Goal: Information Seeking & Learning: Check status

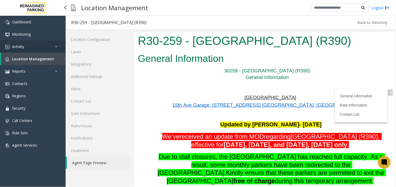
click at [41, 48] on link "Activity" at bounding box center [33, 46] width 66 height 12
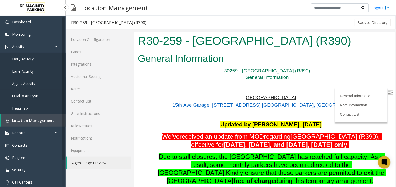
click at [29, 81] on span "Agent Activity" at bounding box center [23, 83] width 23 height 5
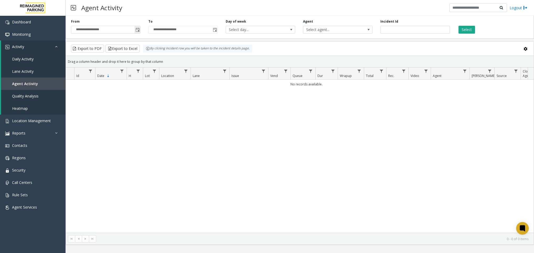
click at [138, 27] on span "Toggle popup" at bounding box center [138, 29] width 6 height 8
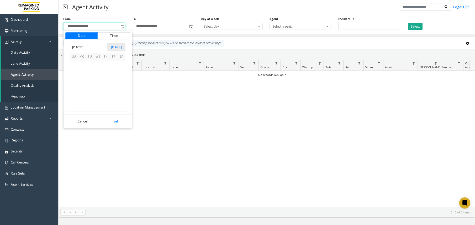
scroll to position [94107, 0]
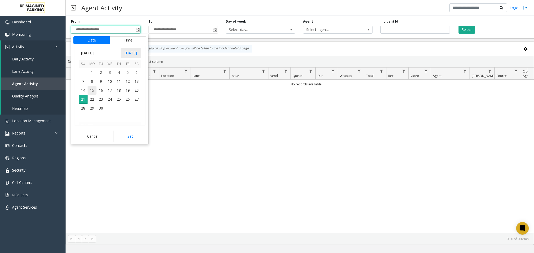
click at [92, 88] on span "15" at bounding box center [92, 90] width 9 height 9
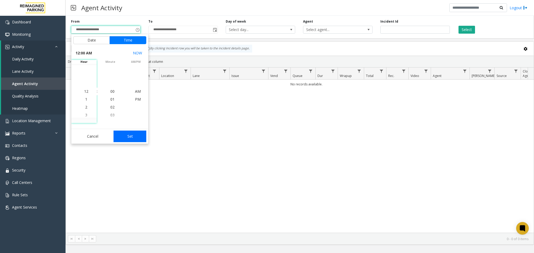
click at [136, 133] on button "Set" at bounding box center [130, 136] width 33 height 12
type input "**********"
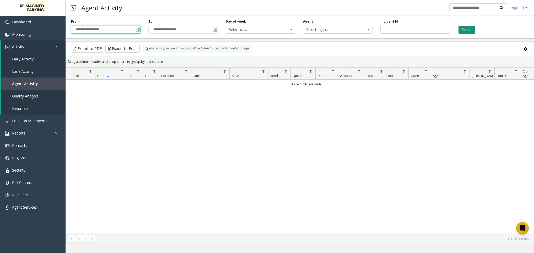
click at [395, 30] on button "Select" at bounding box center [467, 30] width 17 height 8
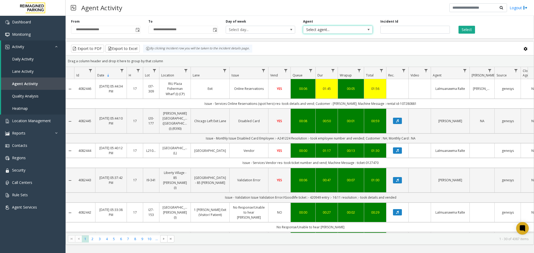
click at [338, 26] on span "Select agent..." at bounding box center [331, 29] width 55 height 7
type input "****"
click at [347, 58] on li "[PERSON_NAME]" at bounding box center [338, 57] width 68 height 7
click at [395, 31] on button "Select" at bounding box center [467, 30] width 17 height 8
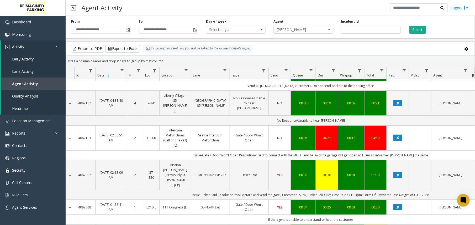
scroll to position [35, 0]
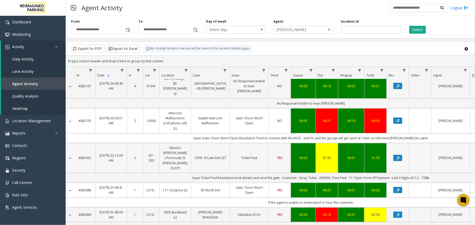
click at [331, 147] on td "01:36" at bounding box center [327, 158] width 22 height 30
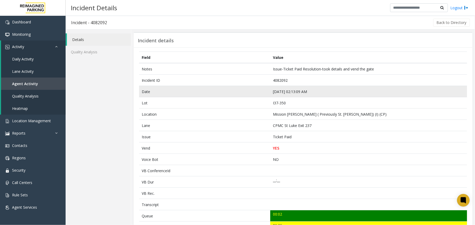
click at [282, 92] on td "Sep 20 02:13:09 AM" at bounding box center [368, 91] width 197 height 11
copy td "Sep 20 02:13:09 AM"
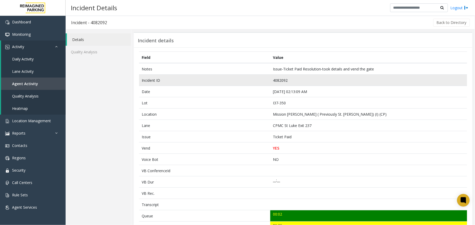
click at [281, 75] on td "4082092" at bounding box center [368, 80] width 197 height 11
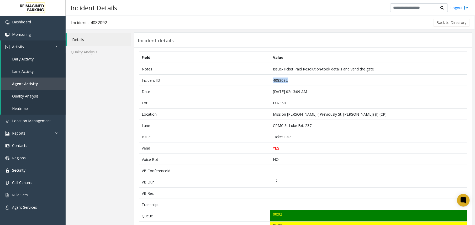
copy td "4082092"
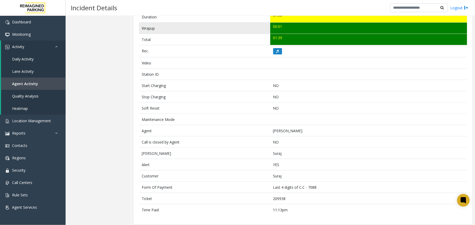
scroll to position [215, 0]
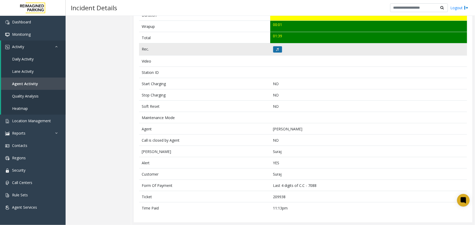
click at [276, 48] on icon at bounding box center [277, 49] width 3 height 3
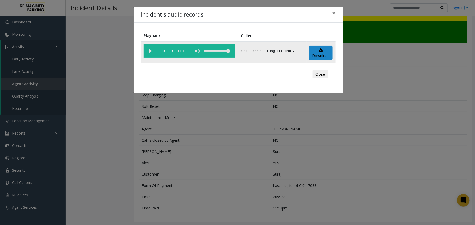
click at [147, 46] on vg-play-pause at bounding box center [149, 50] width 13 height 13
click at [138, 120] on div "Incident's audio records × Playback Caller 1x 01:38 sip:03user_d01u1n@67.223.10…" at bounding box center [237, 112] width 475 height 225
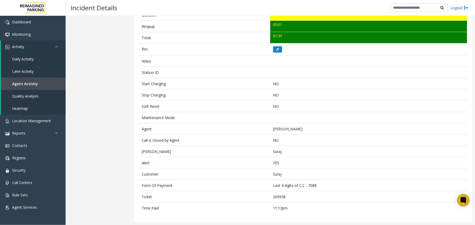
click at [30, 81] on span "Agent Activity" at bounding box center [25, 83] width 26 height 5
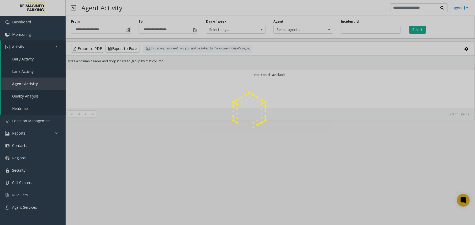
click at [126, 30] on div at bounding box center [237, 112] width 475 height 225
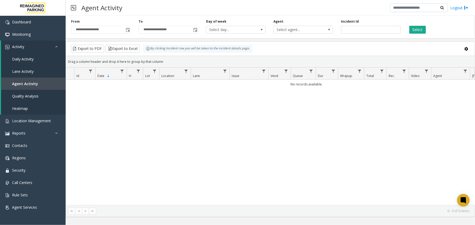
click at [126, 30] on span "Toggle popup" at bounding box center [128, 30] width 4 height 4
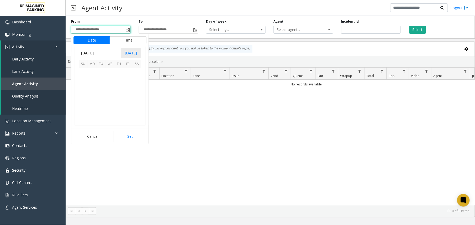
scroll to position [94150, 0]
click at [91, 91] on span "15" at bounding box center [92, 90] width 9 height 9
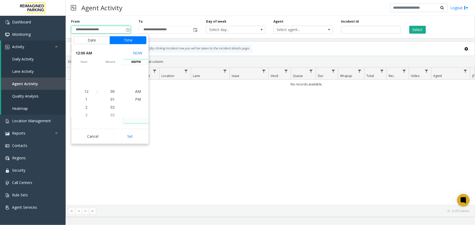
click at [130, 134] on button "Set" at bounding box center [130, 136] width 33 height 12
type input "**********"
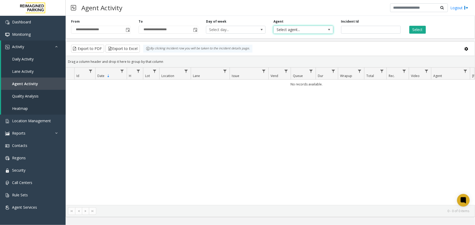
click at [319, 31] on span "Select agent..." at bounding box center [297, 29] width 47 height 7
type input "*****"
click at [314, 60] on li "[PERSON_NAME]" at bounding box center [303, 57] width 58 height 7
click at [395, 33] on button "Select" at bounding box center [417, 30] width 17 height 8
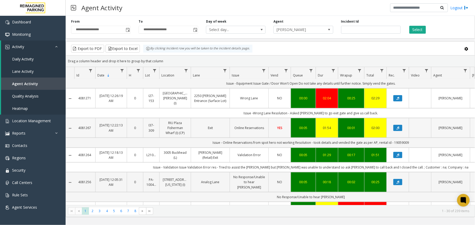
scroll to position [245, 0]
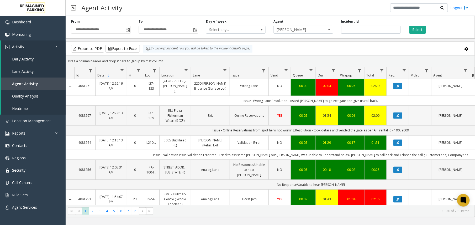
click at [243, 105] on td "Online Reservations" at bounding box center [249, 115] width 39 height 20
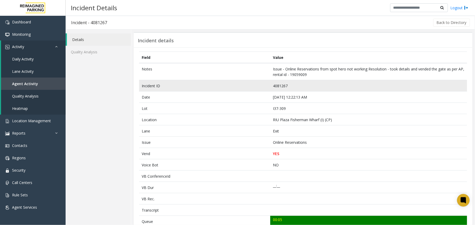
click at [275, 86] on td "4081267" at bounding box center [368, 85] width 197 height 11
copy td "4081267"
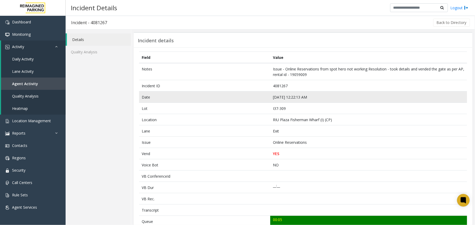
click at [279, 100] on td "Sep 19 12:22:13 AM" at bounding box center [368, 96] width 197 height 11
copy td "Sep 19 12:22:13 AM"
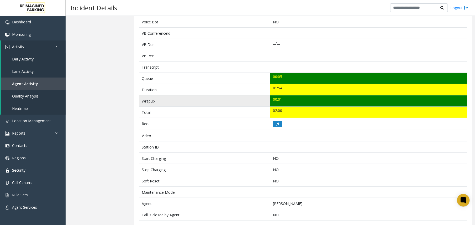
scroll to position [163, 0]
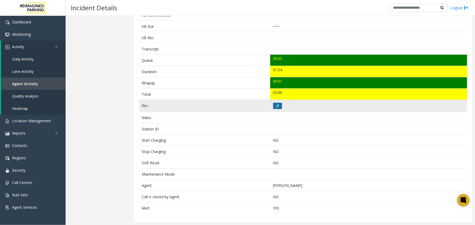
click at [276, 104] on icon at bounding box center [277, 105] width 3 height 3
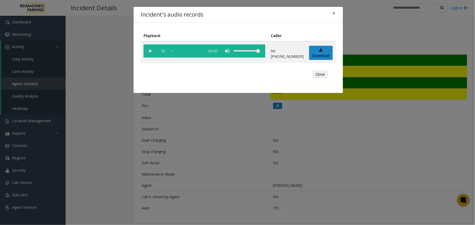
click at [173, 126] on div "Incident's audio records × Playback Caller 1x 00:00 tel:+10373099002 Download C…" at bounding box center [237, 112] width 475 height 225
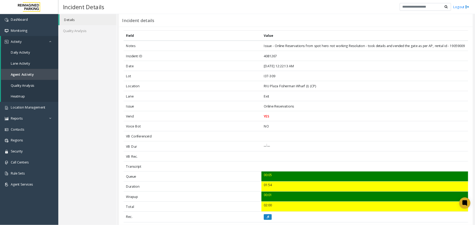
scroll to position [30, 0]
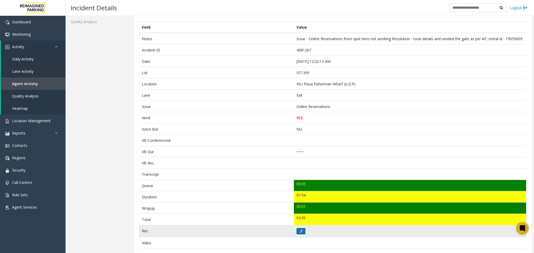
click at [301, 187] on button at bounding box center [301, 231] width 9 height 6
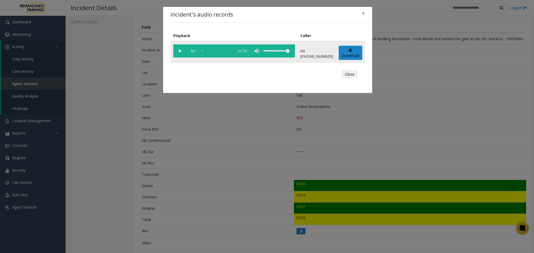
click at [177, 50] on vg-play-pause at bounding box center [179, 50] width 13 height 13
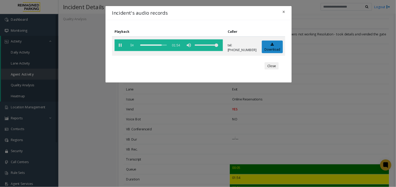
scroll to position [30, 0]
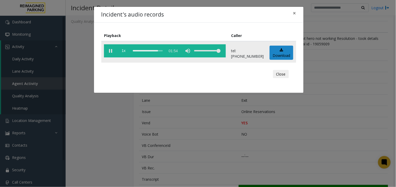
click at [155, 49] on div "scrub bar" at bounding box center [148, 50] width 30 height 13
click at [156, 51] on div "scrub bar" at bounding box center [148, 50] width 30 height 13
click at [156, 50] on div "scrub bar" at bounding box center [148, 50] width 30 height 13
click at [153, 50] on div "scrub bar" at bounding box center [148, 50] width 30 height 13
click at [159, 51] on div "scrub bar" at bounding box center [148, 50] width 30 height 13
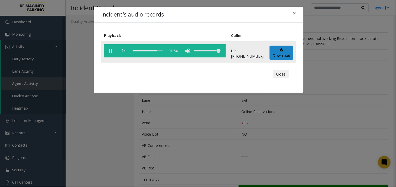
click at [155, 50] on div "scrub bar" at bounding box center [148, 50] width 30 height 13
click at [151, 50] on div "scrub bar" at bounding box center [148, 50] width 30 height 13
click at [155, 50] on div "scrub bar" at bounding box center [148, 50] width 30 height 13
click at [153, 51] on div "scrub bar" at bounding box center [148, 50] width 30 height 13
click at [155, 50] on div "scrub bar" at bounding box center [148, 50] width 30 height 13
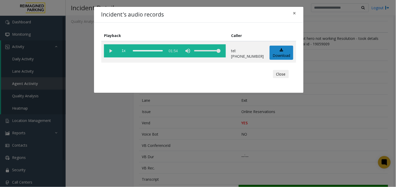
click at [199, 137] on div "Incident's audio records × Playback Caller 1x 01:54 tel:+10373099002 Download C…" at bounding box center [198, 93] width 396 height 187
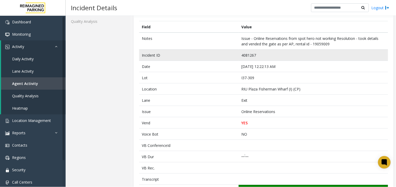
click at [247, 55] on td "4081267" at bounding box center [312, 55] width 149 height 11
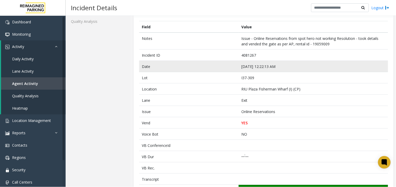
click at [255, 64] on td "Sep 19 12:22:13 AM" at bounding box center [312, 66] width 149 height 11
copy td "Sep 19 12:22:13 AM"
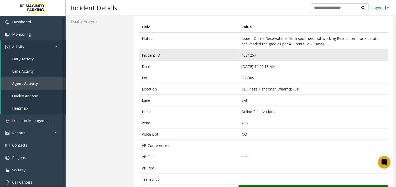
click at [246, 56] on td "4081267" at bounding box center [312, 55] width 149 height 11
copy td "4081267"
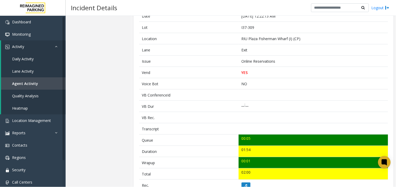
scroll to position [147, 0]
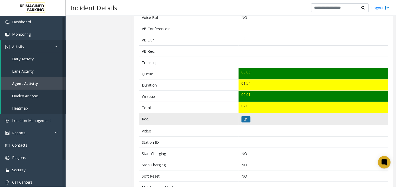
click at [247, 120] on button at bounding box center [245, 119] width 9 height 6
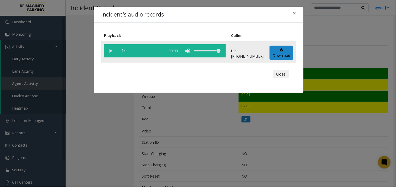
click at [110, 50] on vg-play-pause at bounding box center [110, 50] width 13 height 13
click at [142, 49] on div "scrub bar" at bounding box center [148, 50] width 30 height 13
click at [148, 51] on div "scrub bar" at bounding box center [148, 50] width 30 height 13
click at [151, 50] on div "scrub bar" at bounding box center [148, 50] width 30 height 13
click at [136, 112] on div "Incident's audio records × Playback Caller 1x 01:54 tel:+10373099002 Download C…" at bounding box center [198, 93] width 396 height 187
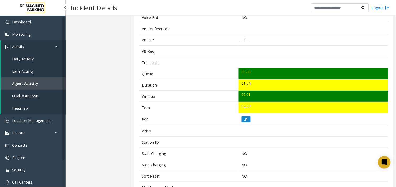
click at [41, 83] on link "Agent Activity" at bounding box center [33, 83] width 65 height 12
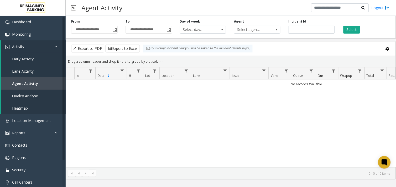
click at [118, 29] on div "**********" at bounding box center [94, 26] width 54 height 14
click at [116, 30] on span "Toggle popup" at bounding box center [115, 30] width 4 height 4
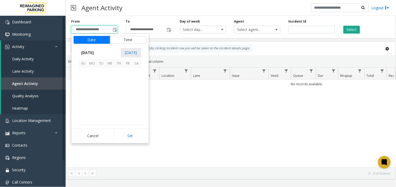
scroll to position [94131, 0]
click at [91, 93] on span "15" at bounding box center [92, 90] width 9 height 9
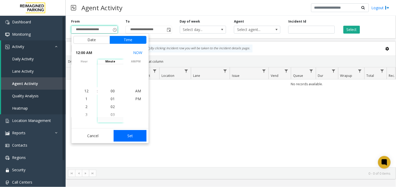
click at [128, 138] on button "Set" at bounding box center [130, 136] width 33 height 12
type input "**********"
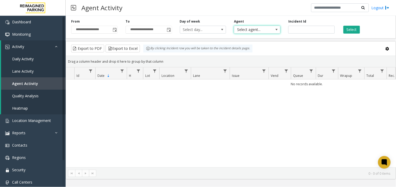
click at [250, 30] on span "Select agent..." at bounding box center [252, 29] width 37 height 7
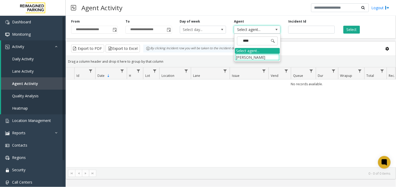
type input "*****"
click at [256, 58] on li "[PERSON_NAME]" at bounding box center [257, 57] width 45 height 7
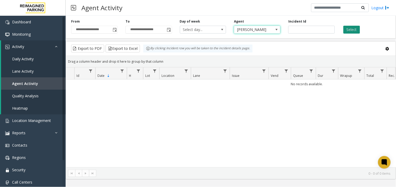
click at [353, 28] on button "Select" at bounding box center [351, 30] width 17 height 8
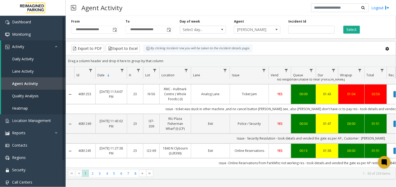
scroll to position [0, 68]
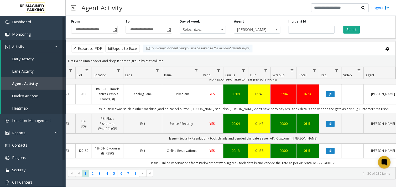
click at [225, 143] on td "00:13" at bounding box center [235, 150] width 25 height 15
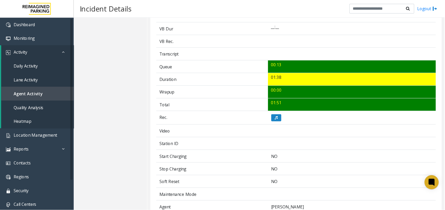
scroll to position [175, 0]
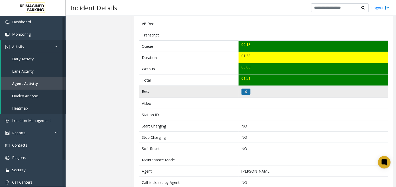
click at [246, 91] on button at bounding box center [245, 92] width 9 height 6
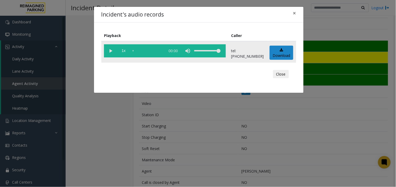
click at [108, 50] on vg-play-pause at bounding box center [110, 50] width 13 height 13
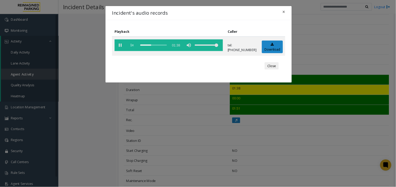
scroll to position [131, 0]
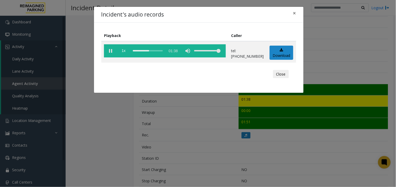
click at [171, 121] on div "Incident's audio records × Playback Caller 1x 01:38 tel:+10160699002 Download C…" at bounding box center [198, 93] width 396 height 187
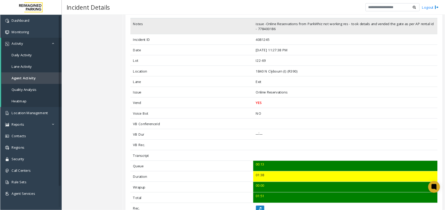
scroll to position [44, 0]
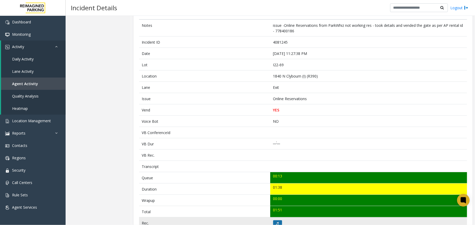
click at [276, 187] on icon at bounding box center [277, 222] width 3 height 3
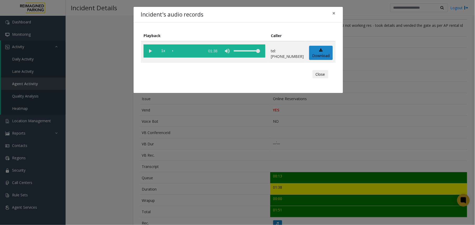
click at [151, 52] on vg-play-pause at bounding box center [149, 50] width 13 height 13
click at [198, 50] on div "scrub bar" at bounding box center [187, 50] width 30 height 13
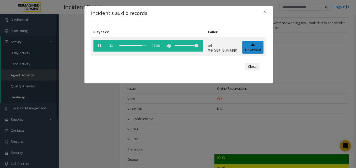
scroll to position [44, 0]
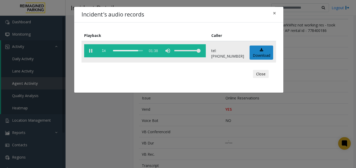
click at [127, 50] on div "scrub bar" at bounding box center [128, 50] width 30 height 13
click at [130, 50] on div "scrub bar" at bounding box center [128, 50] width 30 height 13
click at [134, 50] on div "scrub bar" at bounding box center [128, 50] width 30 height 13
click at [178, 126] on div "Incident's audio records × Playback Caller 1x 01:38 tel:+10160699002 Download C…" at bounding box center [178, 84] width 356 height 168
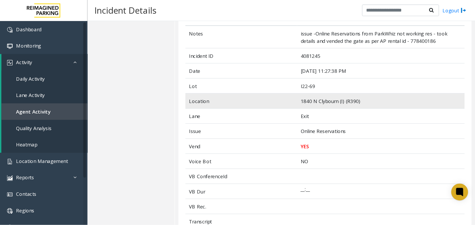
scroll to position [0, 0]
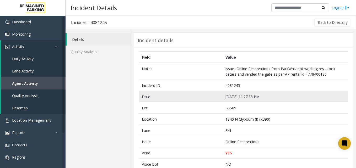
click at [232, 98] on td "Sep 18 11:27:38 PM" at bounding box center [286, 96] width 126 height 11
copy td "Sep 18 11:27:38 PM"
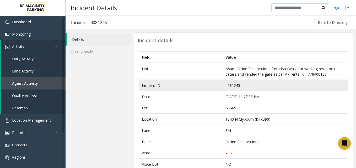
click at [234, 87] on td "4081245" at bounding box center [286, 85] width 126 height 11
copy td "4081245"
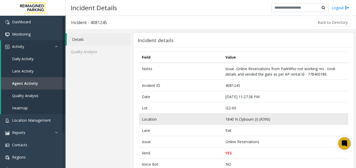
click at [204, 121] on td "Location" at bounding box center [181, 119] width 84 height 11
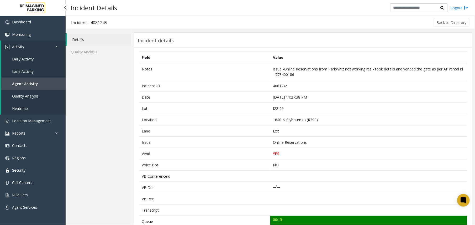
click at [27, 83] on span "Agent Activity" at bounding box center [25, 83] width 26 height 5
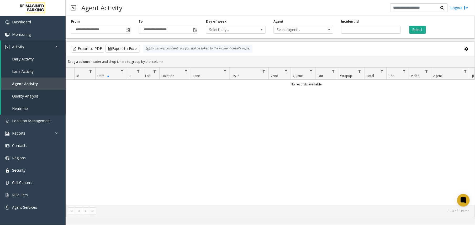
click at [132, 28] on div "**********" at bounding box center [100, 26] width 67 height 14
click at [126, 30] on span "Toggle popup" at bounding box center [128, 30] width 4 height 4
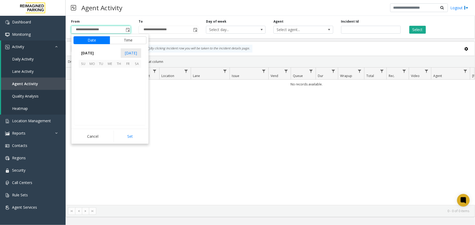
scroll to position [94150, 0]
click at [93, 91] on span "15" at bounding box center [92, 90] width 9 height 9
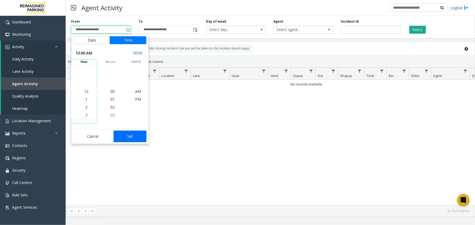
click at [134, 140] on button "Set" at bounding box center [130, 136] width 33 height 12
type input "**********"
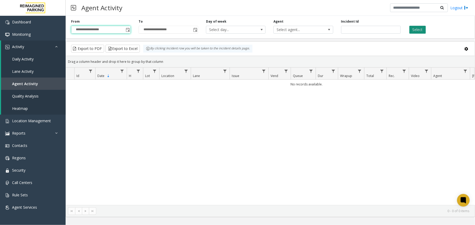
click at [395, 28] on button "Select" at bounding box center [417, 30] width 17 height 8
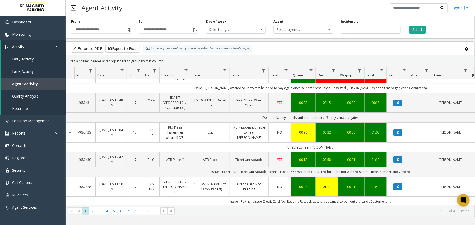
scroll to position [664, 0]
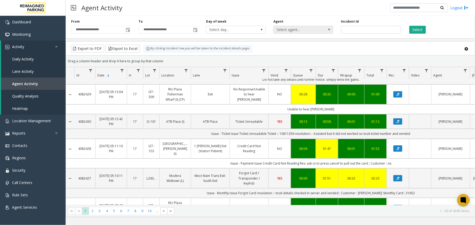
click at [303, 26] on span "Select agent..." at bounding box center [297, 29] width 47 height 7
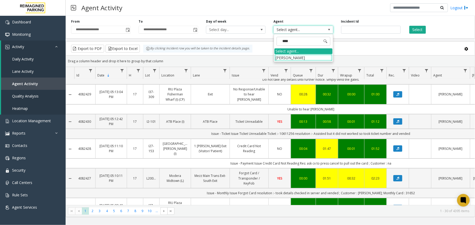
type input "*****"
click at [292, 59] on li "[PERSON_NAME]" at bounding box center [303, 57] width 58 height 7
click at [395, 29] on button "Select" at bounding box center [417, 30] width 17 height 8
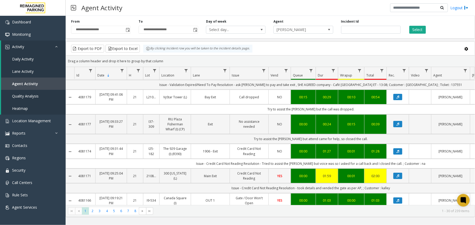
scroll to position [687, 0]
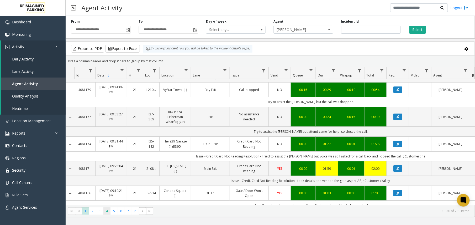
click at [105, 187] on span "4" at bounding box center [106, 210] width 7 height 7
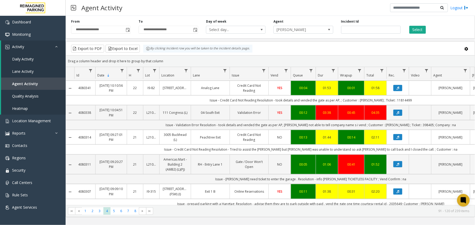
scroll to position [175, 0]
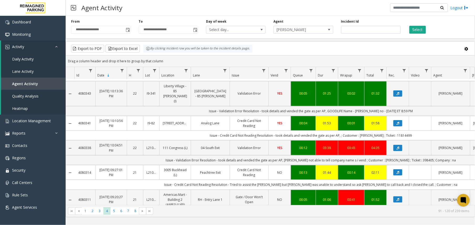
click at [263, 118] on link "Credit Card Not Reading" at bounding box center [249, 123] width 32 height 10
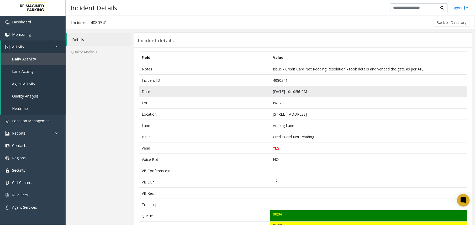
click at [274, 94] on td "Sep 17 10:10:56 PM" at bounding box center [368, 91] width 197 height 11
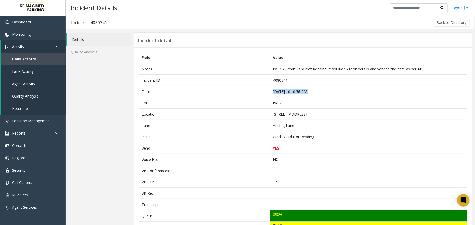
copy td "Sep 17 10:10:56 PM"
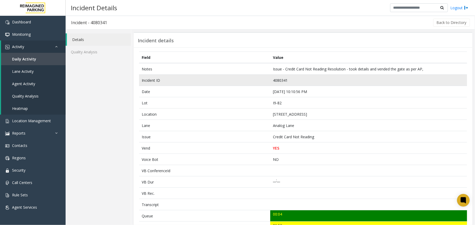
click at [279, 80] on td "4080341" at bounding box center [368, 80] width 197 height 11
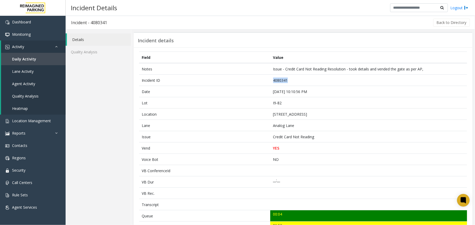
copy td "4080341"
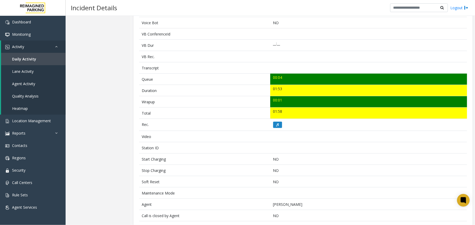
scroll to position [192, 0]
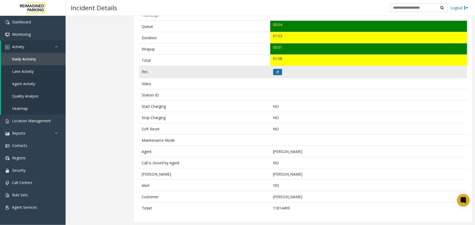
click at [277, 70] on button at bounding box center [277, 72] width 9 height 6
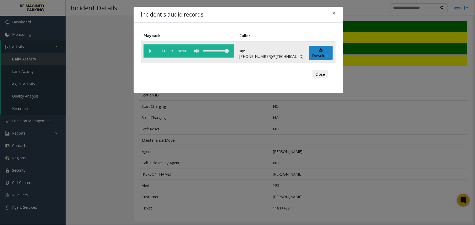
click at [150, 49] on vg-play-pause at bounding box center [149, 50] width 13 height 13
click at [148, 132] on div "Incident's audio records × Playback Caller 1x 01:55 sip:1030777900114165811148@…" at bounding box center [237, 112] width 475 height 225
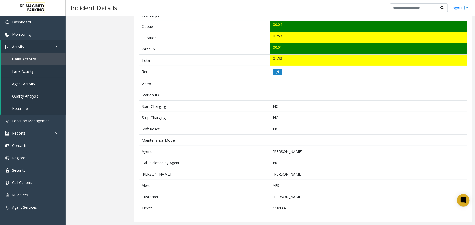
click at [31, 85] on span "Agent Activity" at bounding box center [23, 83] width 23 height 5
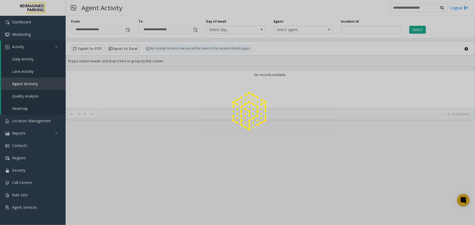
click at [127, 34] on div at bounding box center [237, 112] width 475 height 225
click at [128, 30] on div at bounding box center [237, 112] width 475 height 225
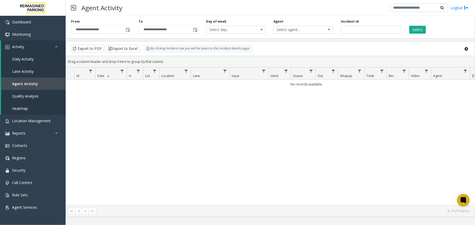
click at [126, 30] on span "Toggle popup" at bounding box center [128, 30] width 4 height 4
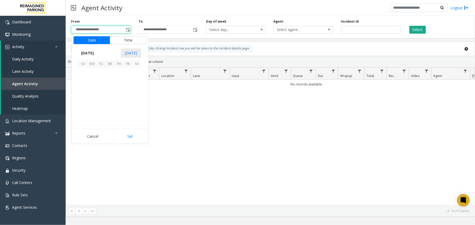
scroll to position [94150, 0]
click at [89, 91] on span "15" at bounding box center [92, 90] width 9 height 9
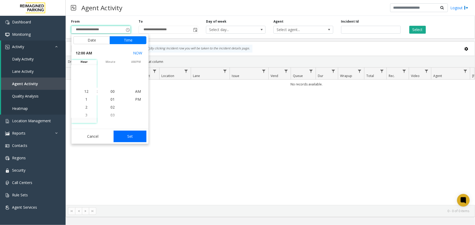
click at [130, 138] on button "Set" at bounding box center [130, 136] width 33 height 12
type input "**********"
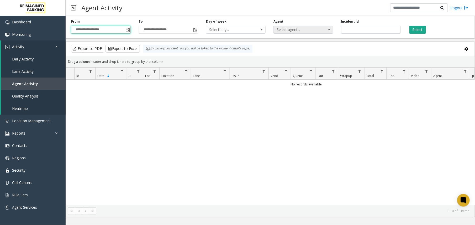
click at [297, 26] on span "Select agent..." at bounding box center [297, 29] width 47 height 7
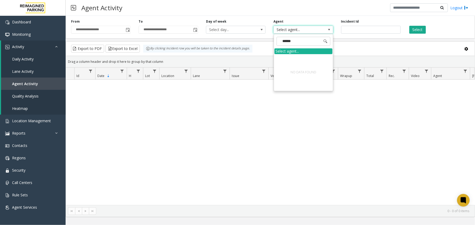
type input "*******"
drag, startPoint x: 282, startPoint y: 34, endPoint x: 262, endPoint y: 33, distance: 20.5
click at [262, 33] on app-root "**********" at bounding box center [237, 112] width 475 height 225
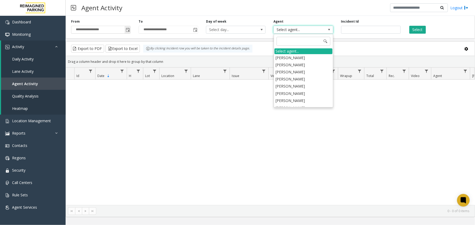
click at [129, 32] on span "Toggle popup" at bounding box center [128, 30] width 4 height 4
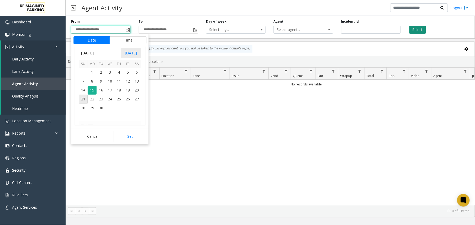
click at [395, 28] on button "Select" at bounding box center [417, 30] width 17 height 8
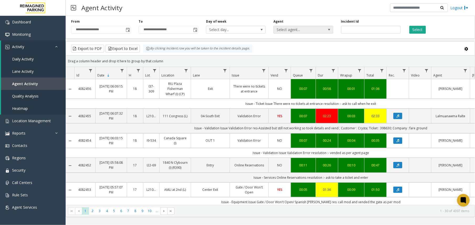
click at [294, 30] on span "Select agent..." at bounding box center [297, 29] width 47 height 7
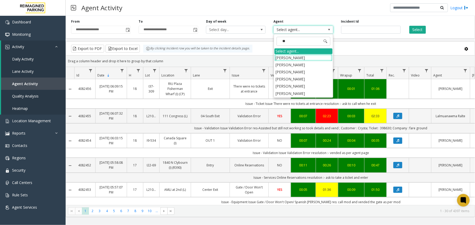
type input "*"
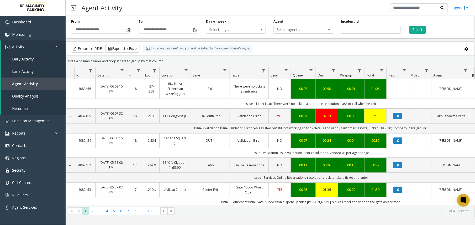
scroll to position [0, 27]
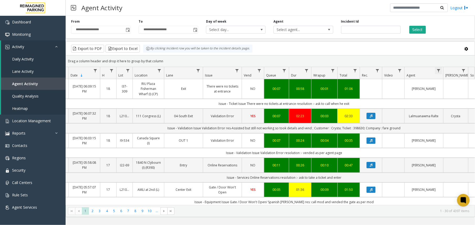
click at [395, 72] on span "Data table" at bounding box center [438, 70] width 4 height 4
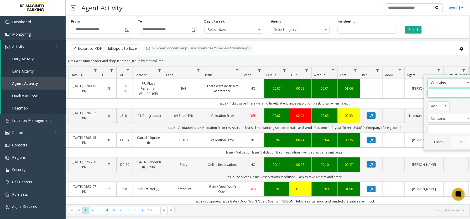
click at [395, 95] on input "Agent Filter" at bounding box center [449, 93] width 45 height 9
type input "*******"
click at [395, 140] on button "Filter" at bounding box center [461, 142] width 22 height 12
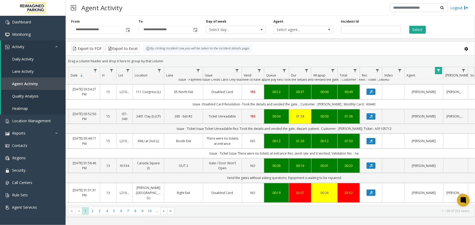
scroll to position [677, 27]
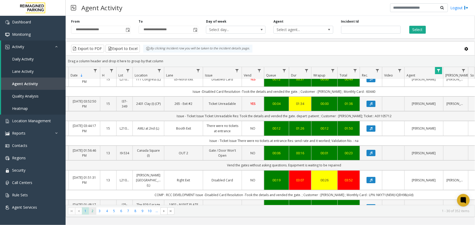
click at [93, 187] on span "2" at bounding box center [92, 210] width 7 height 7
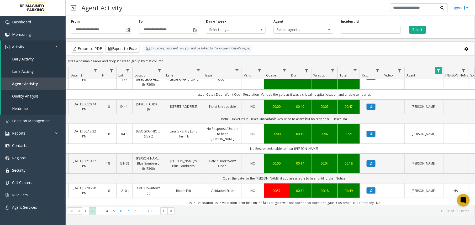
scroll to position [702, 27]
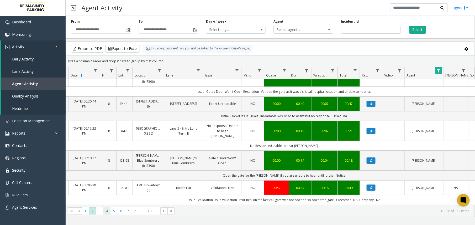
click at [107, 187] on span "4" at bounding box center [106, 210] width 7 height 7
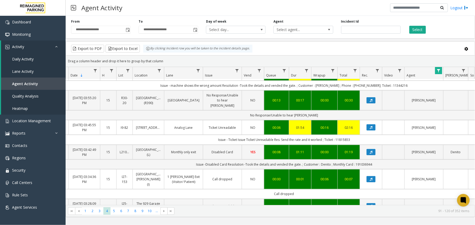
scroll to position [210, 27]
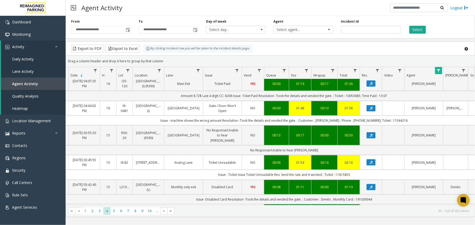
click at [266, 162] on td "00:06" at bounding box center [276, 162] width 25 height 15
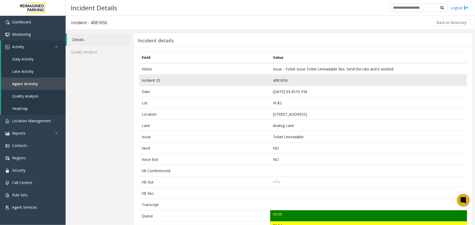
click at [276, 75] on td "4081656" at bounding box center [368, 80] width 197 height 11
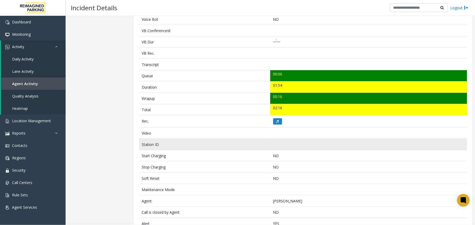
scroll to position [169, 0]
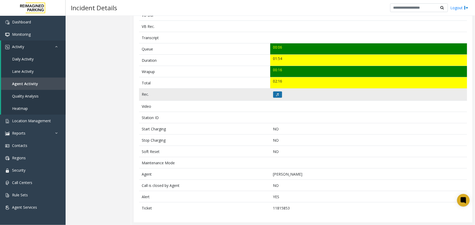
click at [276, 94] on icon at bounding box center [277, 94] width 3 height 3
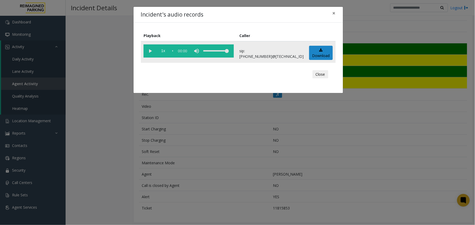
click at [155, 55] on vg-play-pause at bounding box center [149, 50] width 13 height 13
click at [218, 153] on div "Incident's audio records × Playback Caller 1x 01:55 sip:1030777900114165811148@…" at bounding box center [237, 112] width 475 height 225
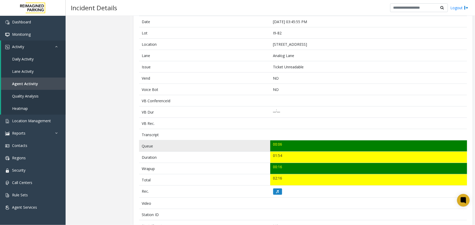
scroll to position [0, 0]
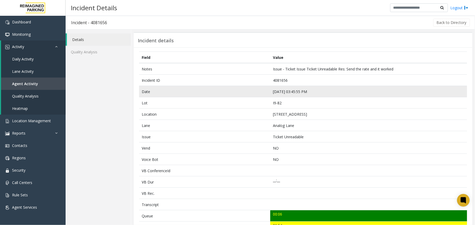
click at [281, 90] on td "Sep 19 03:45:55 PM" at bounding box center [368, 91] width 197 height 11
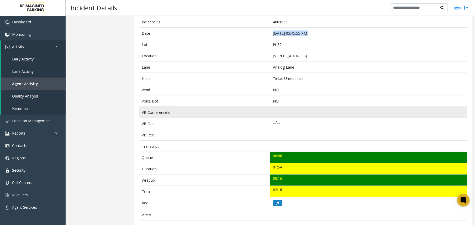
scroll to position [29, 0]
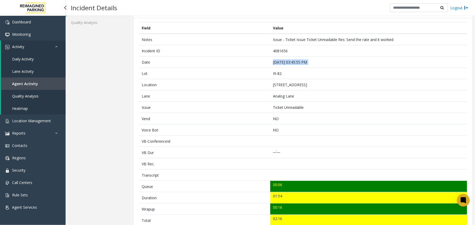
click at [19, 84] on span "Agent Activity" at bounding box center [25, 83] width 26 height 5
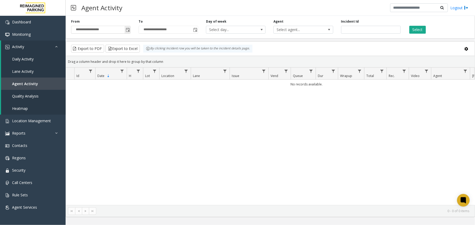
click at [128, 32] on span "Toggle popup" at bounding box center [128, 30] width 4 height 4
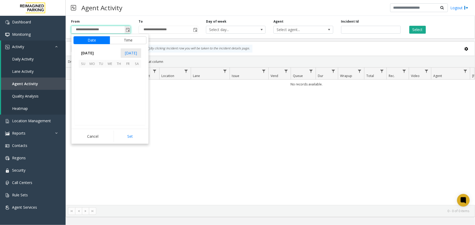
scroll to position [94150, 0]
click at [91, 89] on span "15" at bounding box center [92, 90] width 9 height 9
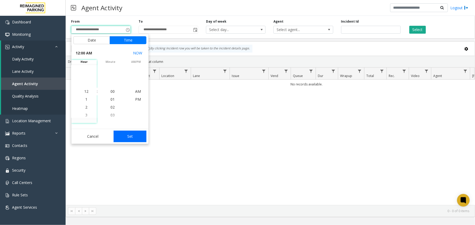
click at [116, 132] on button "Set" at bounding box center [130, 136] width 33 height 12
type input "**********"
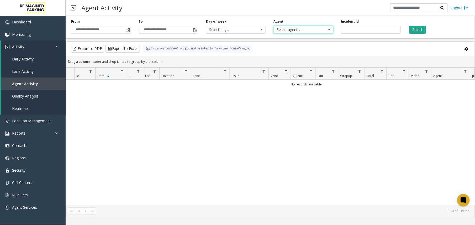
click at [298, 28] on span "Select agent..." at bounding box center [297, 29] width 47 height 7
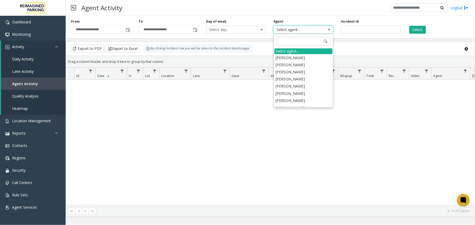
click at [363, 103] on div "No records available." at bounding box center [270, 141] width 409 height 125
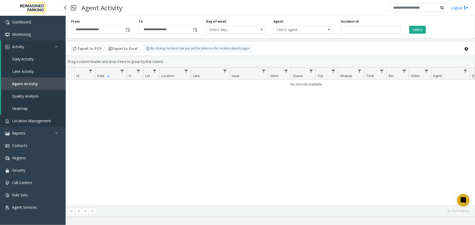
click at [23, 120] on span "Location Management" at bounding box center [31, 120] width 39 height 5
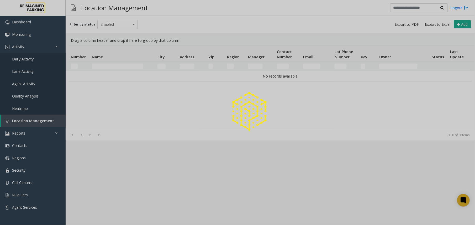
click at [100, 65] on div at bounding box center [237, 112] width 475 height 225
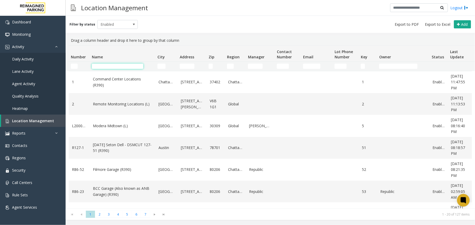
click at [101, 65] on input "Name Filter" at bounding box center [117, 65] width 51 height 5
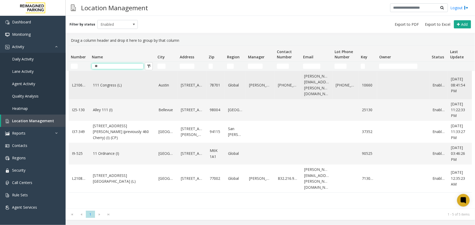
type input "**"
click at [108, 86] on td "111 Congress (L)" at bounding box center [123, 85] width 66 height 28
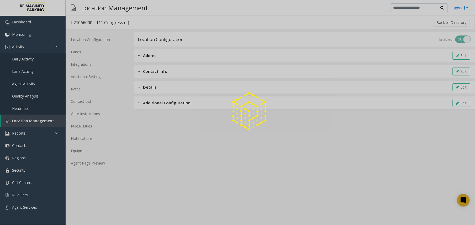
click at [28, 123] on div at bounding box center [237, 112] width 475 height 225
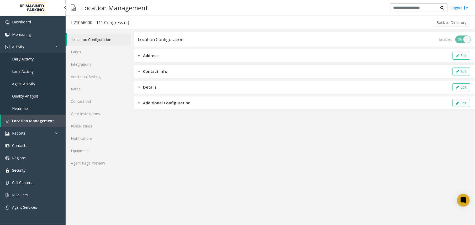
click at [33, 119] on span "Location Management" at bounding box center [33, 120] width 42 height 5
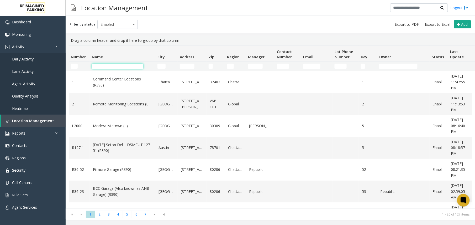
click at [126, 68] on input "Name Filter" at bounding box center [117, 65] width 51 height 5
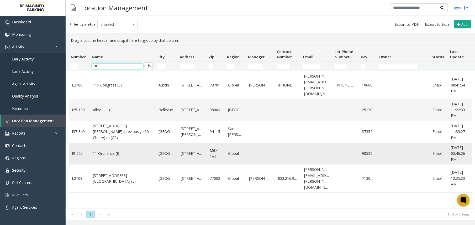
type input "**"
click at [115, 150] on link "11 Ordnance (I)" at bounding box center [122, 153] width 59 height 6
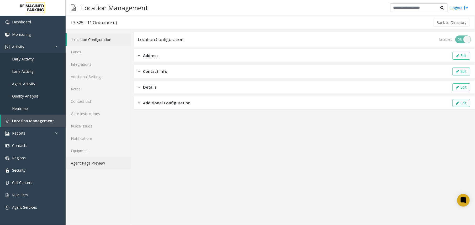
click at [109, 158] on link "Agent Page Preview" at bounding box center [98, 163] width 65 height 12
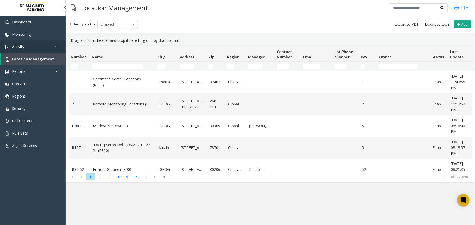
click at [54, 47] on link "Activity" at bounding box center [33, 46] width 66 height 12
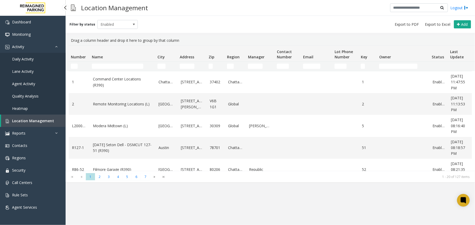
click at [24, 84] on span "Agent Activity" at bounding box center [23, 83] width 23 height 5
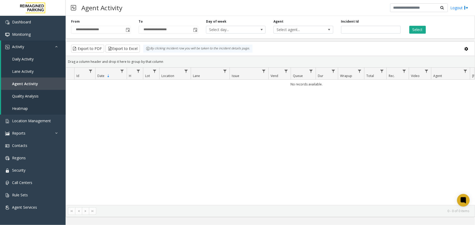
click at [128, 30] on span "Toggle popup" at bounding box center [128, 30] width 4 height 4
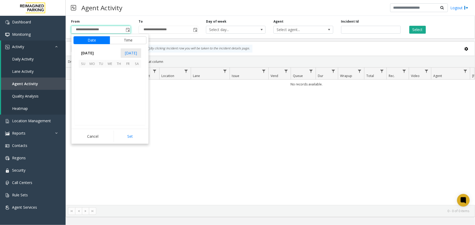
scroll to position [94150, 0]
click at [91, 87] on span "15" at bounding box center [92, 90] width 9 height 9
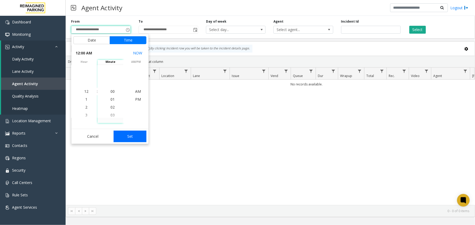
click at [126, 136] on button "Set" at bounding box center [130, 136] width 33 height 12
type input "**********"
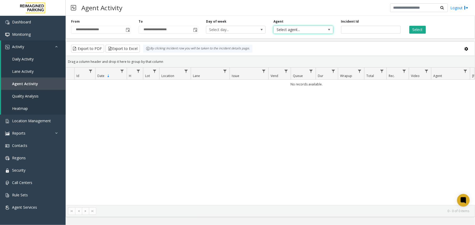
click at [312, 33] on span "Select agent..." at bounding box center [297, 29] width 47 height 7
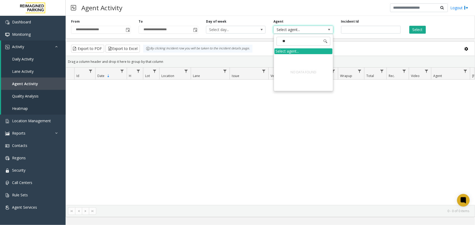
type input "*"
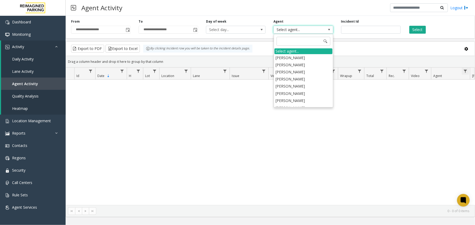
click at [465, 72] on span "Data table" at bounding box center [465, 71] width 4 height 4
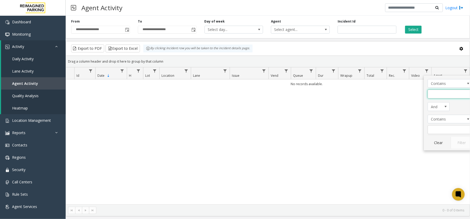
click at [444, 93] on input "Agent Filter" at bounding box center [449, 94] width 45 height 9
type input "*******"
click at [461, 146] on button "Filter" at bounding box center [461, 143] width 22 height 12
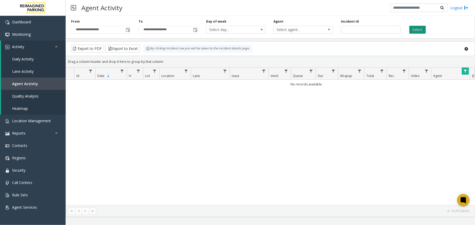
click at [416, 28] on button "Select" at bounding box center [417, 30] width 17 height 8
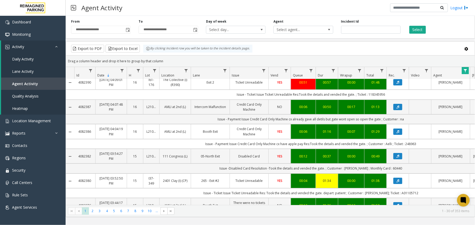
scroll to position [677, 0]
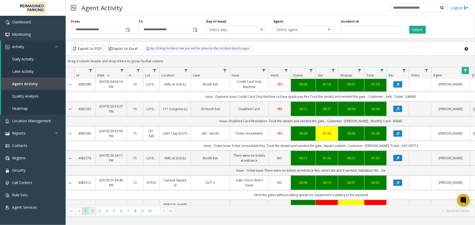
click at [95, 213] on span "2" at bounding box center [92, 210] width 7 height 7
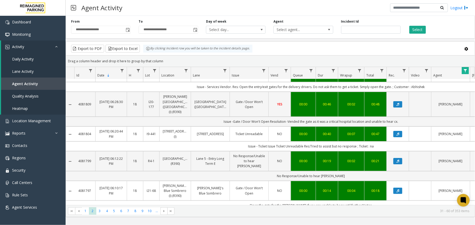
scroll to position [697, 0]
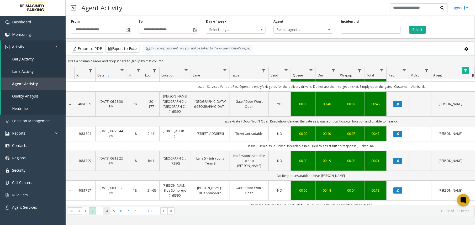
click at [105, 211] on span "4" at bounding box center [106, 210] width 7 height 7
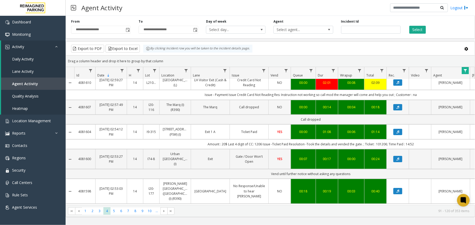
scroll to position [697, 0]
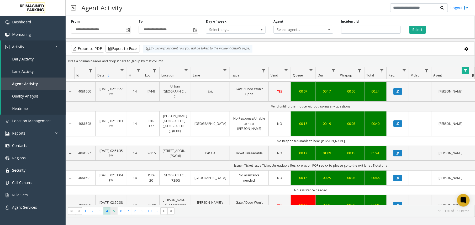
click at [113, 210] on span "5" at bounding box center [113, 210] width 7 height 7
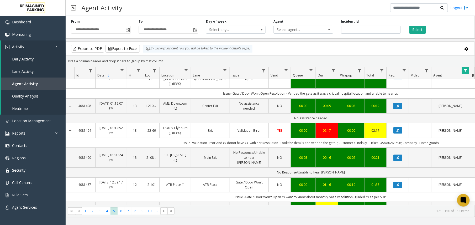
scroll to position [672, 0]
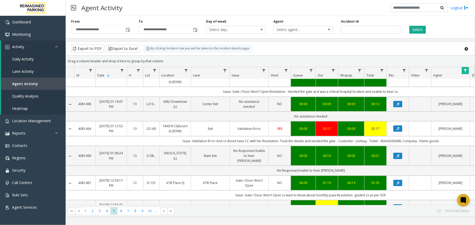
click at [270, 200] on td "YES" at bounding box center [279, 207] width 22 height 15
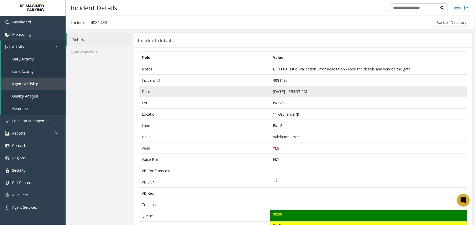
click at [279, 92] on td "[DATE] 12:53:37 PM" at bounding box center [368, 91] width 197 height 11
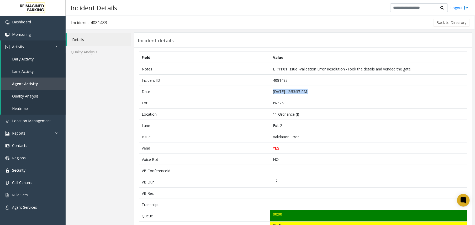
copy td "[DATE] 12:53:37 PM"
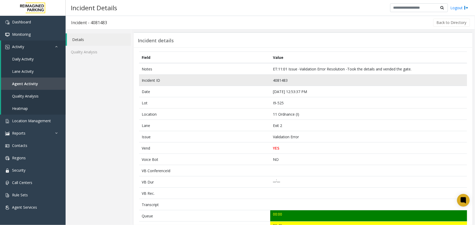
click at [282, 82] on td "4081483" at bounding box center [368, 80] width 197 height 11
click at [280, 81] on td "4081483" at bounding box center [368, 80] width 197 height 11
click at [271, 78] on td "4081483" at bounding box center [368, 80] width 197 height 11
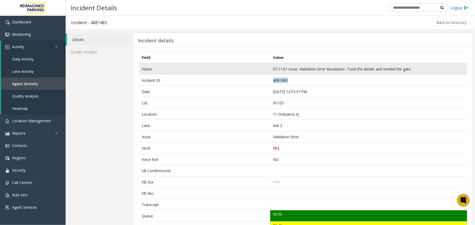
copy td "4081483"
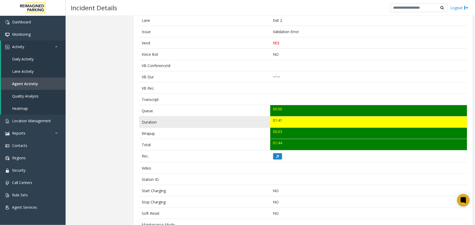
scroll to position [203, 0]
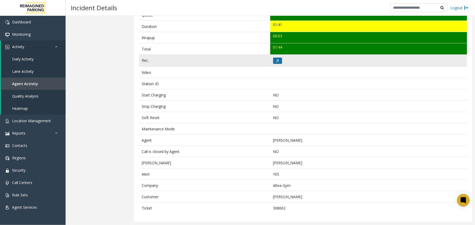
click at [276, 59] on icon at bounding box center [277, 60] width 3 height 3
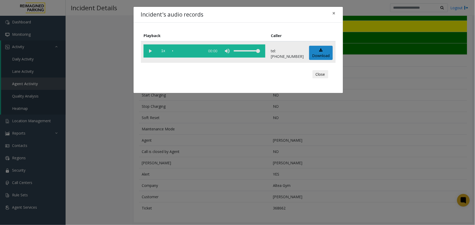
click at [153, 49] on vg-play-pause at bounding box center [149, 50] width 13 height 13
click at [66, 178] on div "Incident's audio records × Playback Caller 1x 01:42 tel:[PHONE_NUMBER] Download…" at bounding box center [237, 112] width 475 height 225
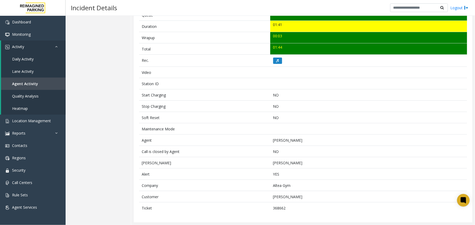
click at [33, 81] on span "Agent Activity" at bounding box center [25, 83] width 26 height 5
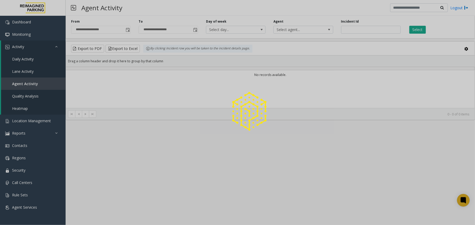
click at [128, 29] on div at bounding box center [237, 112] width 475 height 225
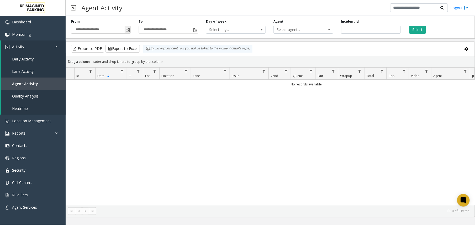
click at [130, 29] on span "Toggle popup" at bounding box center [128, 30] width 4 height 4
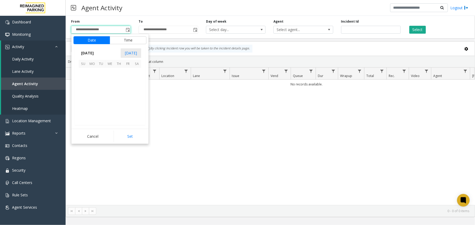
scroll to position [94150, 0]
click at [90, 90] on span "15" at bounding box center [92, 90] width 9 height 9
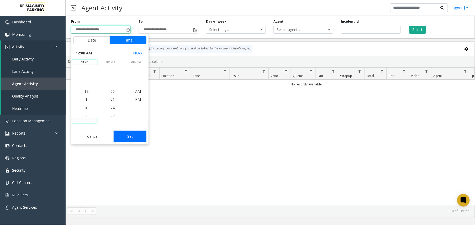
click at [127, 134] on button "Set" at bounding box center [130, 136] width 33 height 12
type input "**********"
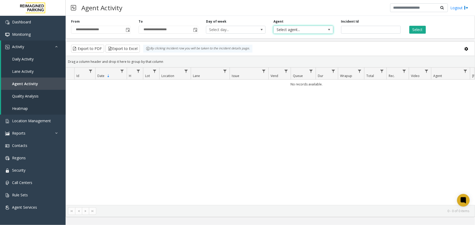
click at [311, 31] on span "Select agent..." at bounding box center [297, 29] width 47 height 7
type input "****"
click at [304, 53] on div "Select agent..." at bounding box center [303, 51] width 58 height 6
click at [305, 32] on app-root "**********" at bounding box center [237, 112] width 475 height 225
click at [307, 29] on span "Select agent..." at bounding box center [297, 29] width 47 height 7
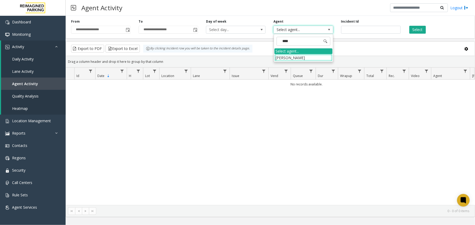
type input "*****"
click at [313, 55] on li "[PERSON_NAME]" at bounding box center [303, 57] width 58 height 7
click at [418, 32] on button "Select" at bounding box center [417, 30] width 17 height 8
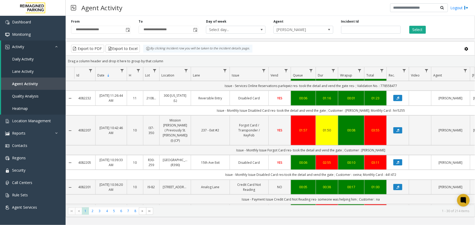
scroll to position [245, 0]
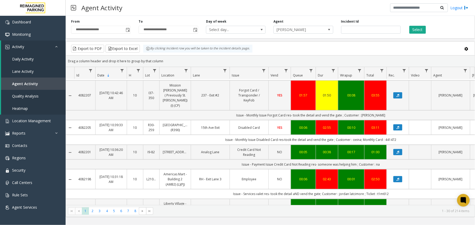
click at [293, 120] on td "00:06" at bounding box center [303, 127] width 25 height 15
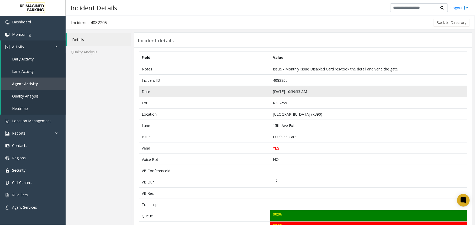
click at [279, 93] on td "[DATE] 10:39:33 AM" at bounding box center [368, 91] width 197 height 11
copy td "[DATE] 10:39:33 AM"
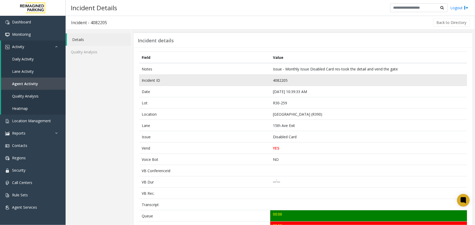
click at [276, 82] on td "4082205" at bounding box center [368, 80] width 197 height 11
click at [275, 81] on td "4082205" at bounding box center [368, 80] width 197 height 11
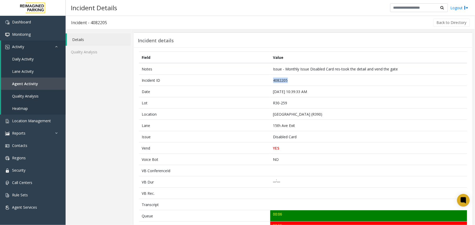
copy td "4082205"
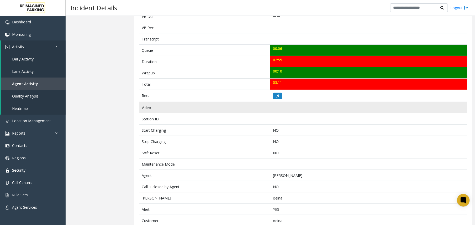
scroll to position [192, 0]
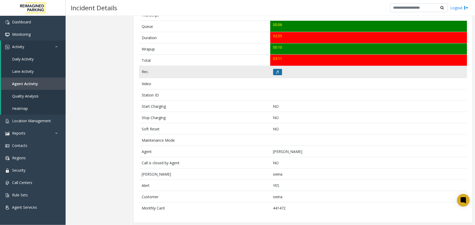
click at [276, 71] on icon at bounding box center [277, 71] width 3 height 3
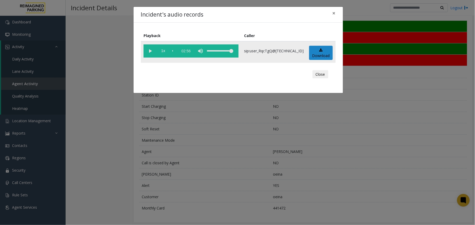
click at [149, 49] on vg-play-pause at bounding box center [149, 50] width 13 height 13
click at [175, 51] on div "scrub bar" at bounding box center [173, 50] width 3 height 13
click at [189, 144] on div "Incident's audio records × Playback Caller 1x 02:56 sip:user_RqcTgQ@[TECHNICAL_…" at bounding box center [237, 112] width 475 height 225
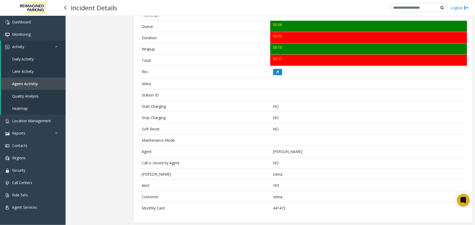
click at [35, 80] on link "Agent Activity" at bounding box center [33, 83] width 65 height 12
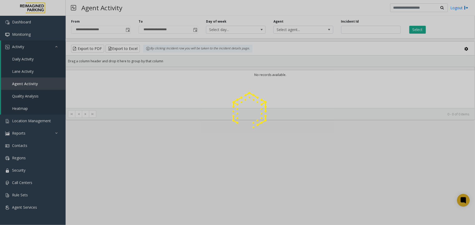
click at [129, 33] on div at bounding box center [237, 112] width 475 height 225
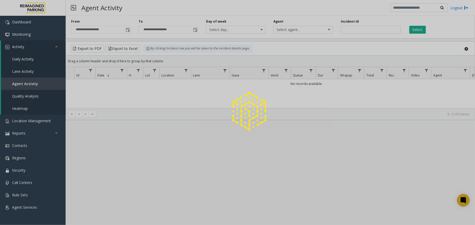
click at [129, 31] on div at bounding box center [237, 112] width 475 height 225
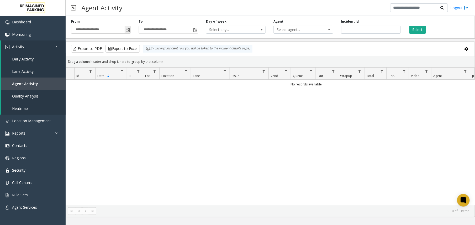
click at [128, 31] on span "Toggle popup" at bounding box center [128, 30] width 4 height 4
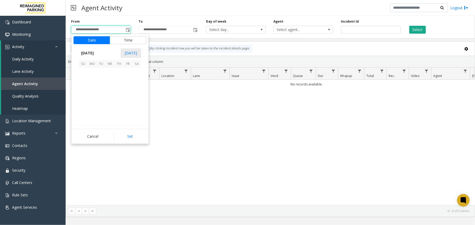
scroll to position [94150, 0]
click at [93, 91] on span "15" at bounding box center [92, 90] width 9 height 9
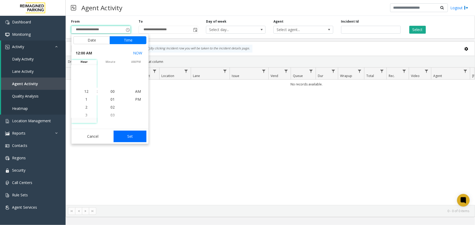
click at [123, 132] on button "Set" at bounding box center [130, 136] width 33 height 12
type input "**********"
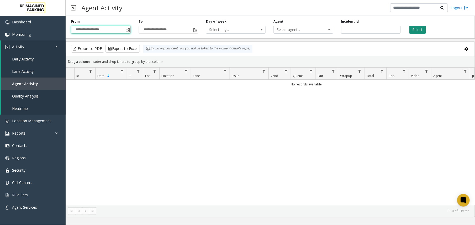
click at [417, 29] on button "Select" at bounding box center [417, 30] width 17 height 8
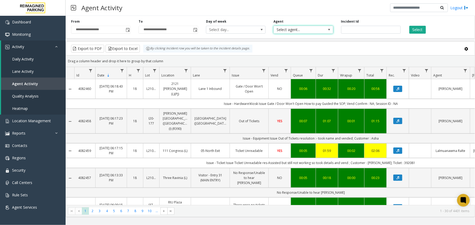
click at [308, 28] on span "Select agent..." at bounding box center [297, 29] width 47 height 7
type input "*****"
click at [296, 58] on li "[PERSON_NAME]" at bounding box center [303, 57] width 58 height 7
click at [424, 28] on button "Select" at bounding box center [417, 30] width 17 height 8
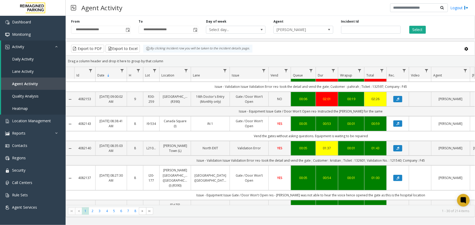
scroll to position [702, 0]
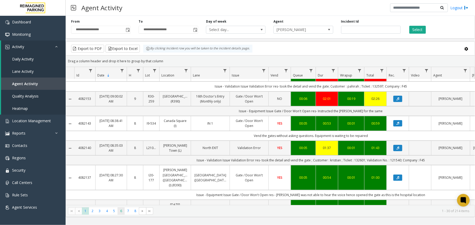
click at [118, 211] on span "6" at bounding box center [121, 210] width 7 height 7
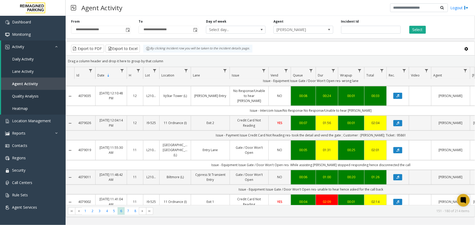
scroll to position [385, 0]
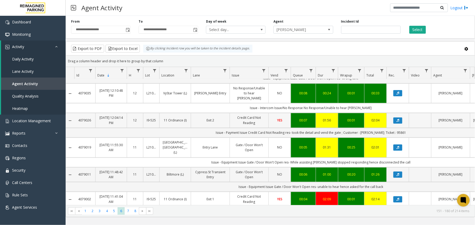
click at [247, 115] on link "Credit Card Not Reading" at bounding box center [249, 120] width 32 height 10
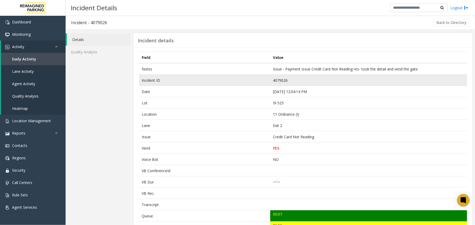
click at [281, 77] on td "4079026" at bounding box center [368, 80] width 197 height 11
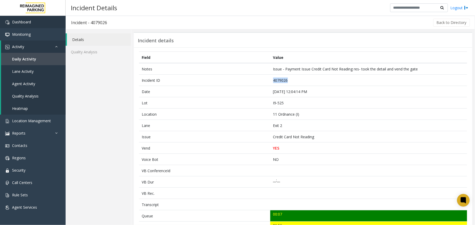
copy td "4079026"
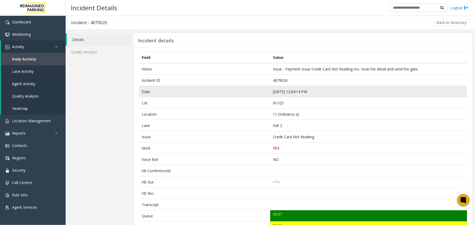
click at [283, 94] on td "[DATE] 12:04:14 PM" at bounding box center [368, 91] width 197 height 11
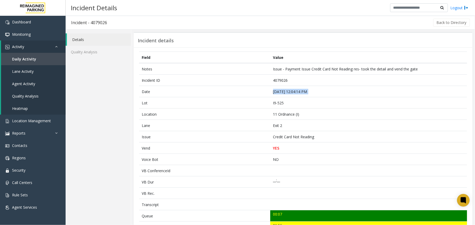
copy td "[DATE] 12:04:14 PM"
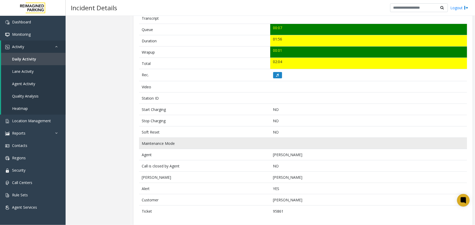
scroll to position [192, 0]
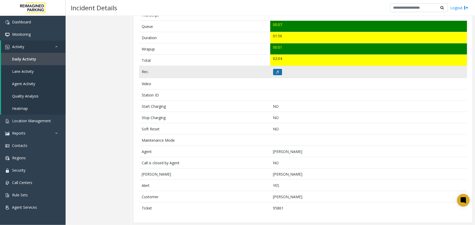
click at [274, 72] on button at bounding box center [277, 72] width 9 height 6
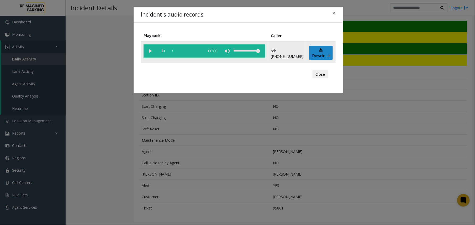
click at [144, 54] on vg-play-pause at bounding box center [149, 50] width 13 height 13
click at [146, 54] on vg-play-pause at bounding box center [149, 50] width 13 height 13
click at [151, 51] on vg-play-pause at bounding box center [149, 50] width 13 height 13
click at [148, 52] on vg-play-pause at bounding box center [149, 50] width 13 height 13
click at [150, 51] on vg-play-pause at bounding box center [149, 50] width 13 height 13
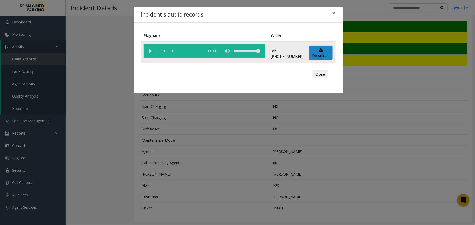
click at [150, 51] on vg-play-pause at bounding box center [149, 50] width 13 height 13
drag, startPoint x: 150, startPoint y: 51, endPoint x: 149, endPoint y: 121, distance: 69.8
click at [149, 121] on div "Incident's audio records × Playback Caller 1x 00:00 tel:[PHONE_NUMBER] Download…" at bounding box center [237, 112] width 475 height 225
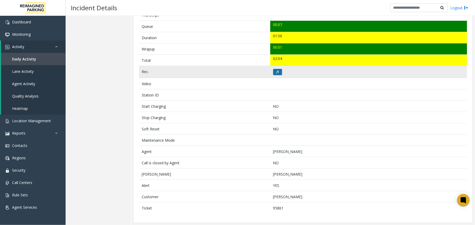
click at [273, 71] on button at bounding box center [277, 72] width 9 height 6
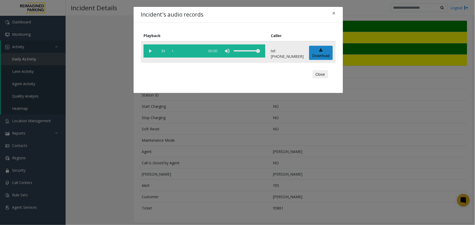
click at [150, 51] on vg-play-pause at bounding box center [149, 50] width 13 height 13
click at [152, 52] on vg-play-pause at bounding box center [149, 50] width 13 height 13
click at [174, 158] on div "Incident's audio records × Playback Caller 1x 00:00 tel:[PHONE_NUMBER] Download…" at bounding box center [237, 112] width 475 height 225
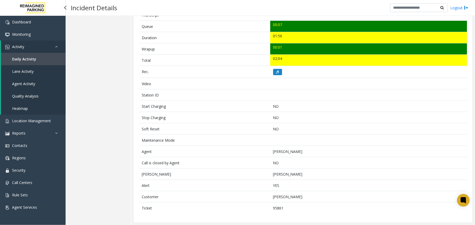
click at [31, 83] on span "Agent Activity" at bounding box center [23, 83] width 23 height 5
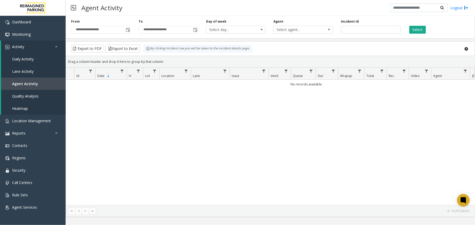
click at [131, 32] on div "**********" at bounding box center [100, 26] width 67 height 14
click at [126, 31] on span "Toggle popup" at bounding box center [128, 30] width 4 height 4
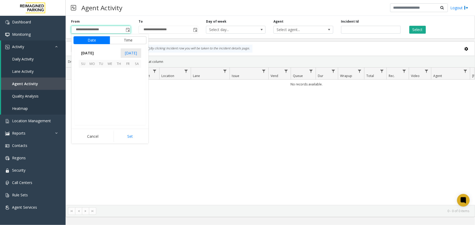
scroll to position [94150, 0]
click at [94, 87] on span "15" at bounding box center [92, 90] width 9 height 9
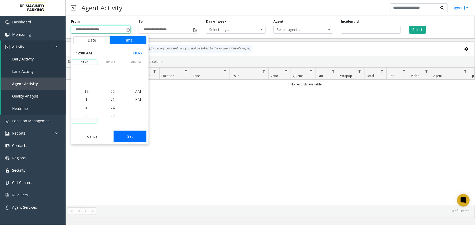
click at [134, 134] on button "Set" at bounding box center [130, 136] width 33 height 12
type input "**********"
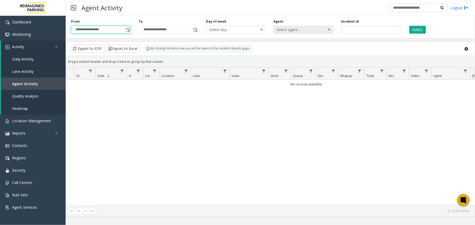
click at [313, 32] on span "Select agent..." at bounding box center [297, 29] width 47 height 7
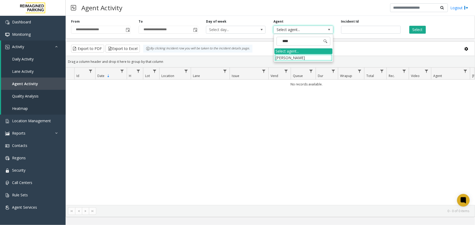
type input "*****"
click at [283, 62] on div "***** Select agent... [PERSON_NAME]" at bounding box center [304, 48] width 60 height 28
click at [284, 59] on li "[PERSON_NAME]" at bounding box center [303, 57] width 58 height 7
click at [425, 28] on button "Select" at bounding box center [417, 30] width 17 height 8
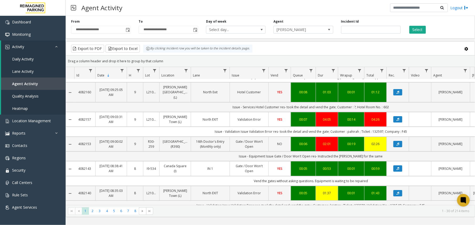
scroll to position [664, 0]
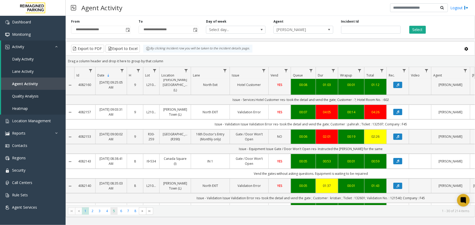
click at [113, 211] on span "5" at bounding box center [113, 210] width 7 height 7
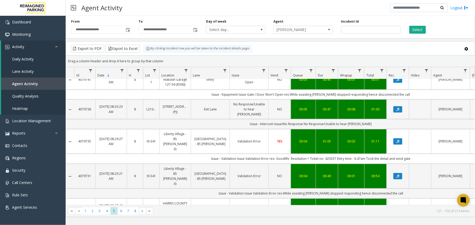
scroll to position [717, 0]
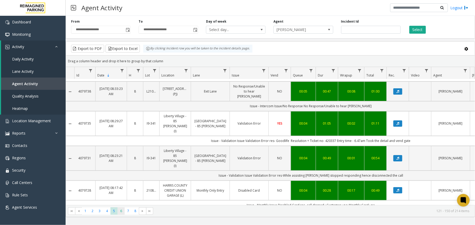
click at [122, 208] on span "6" at bounding box center [121, 210] width 7 height 7
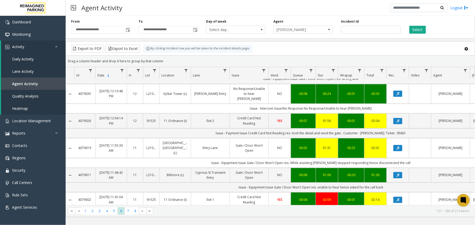
scroll to position [385, 0]
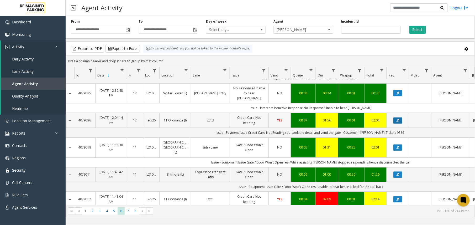
click at [397, 119] on icon "Data table" at bounding box center [397, 120] width 3 height 3
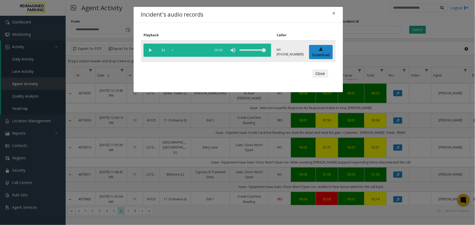
click at [148, 50] on vg-play-pause at bounding box center [149, 50] width 13 height 13
click at [225, 146] on div "Incident's audio records × Playback Caller 1x 00:00 tel:[PHONE_NUMBER] Download…" at bounding box center [237, 112] width 475 height 225
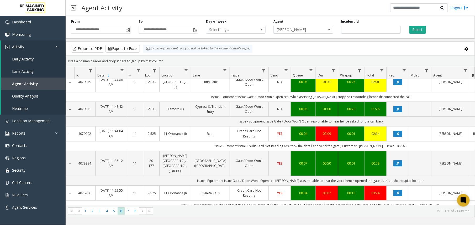
scroll to position [455, 0]
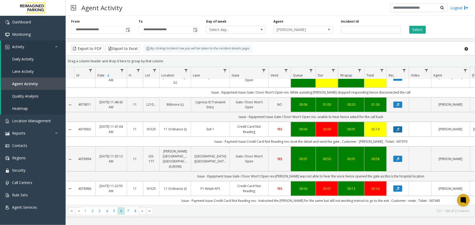
click at [399, 126] on button "Data table" at bounding box center [397, 129] width 9 height 6
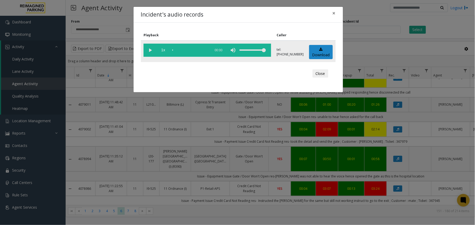
click at [149, 51] on vg-play-pause at bounding box center [149, 50] width 13 height 13
